Goal: Task Accomplishment & Management: Use online tool/utility

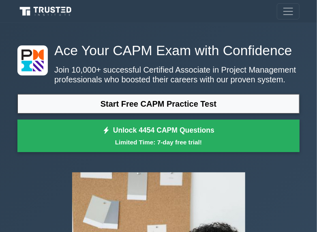
click at [137, 101] on link "Start Free CAPM Practice Test" at bounding box center [158, 103] width 282 height 19
